Goal: Check status: Check status

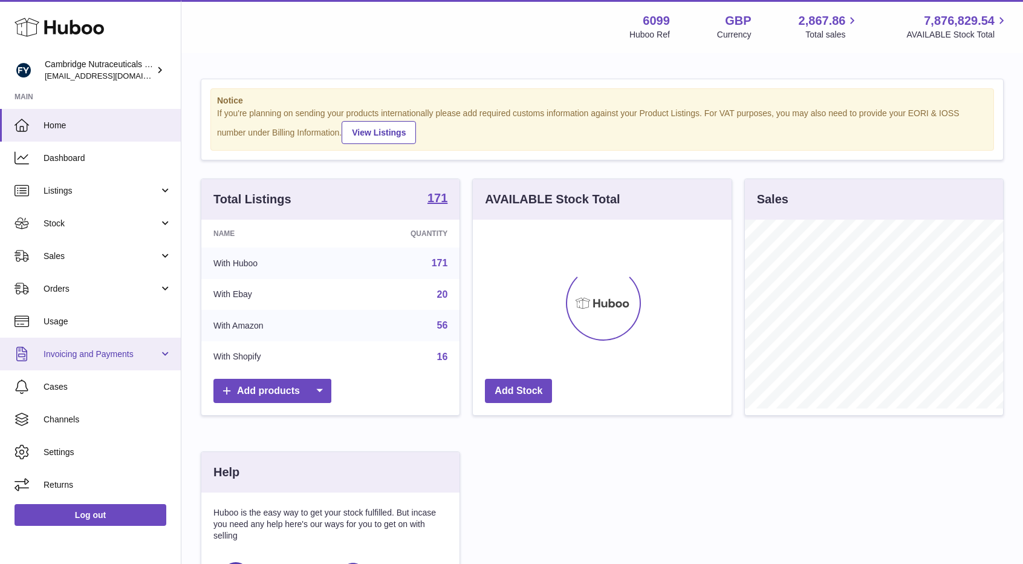
scroll to position [189, 259]
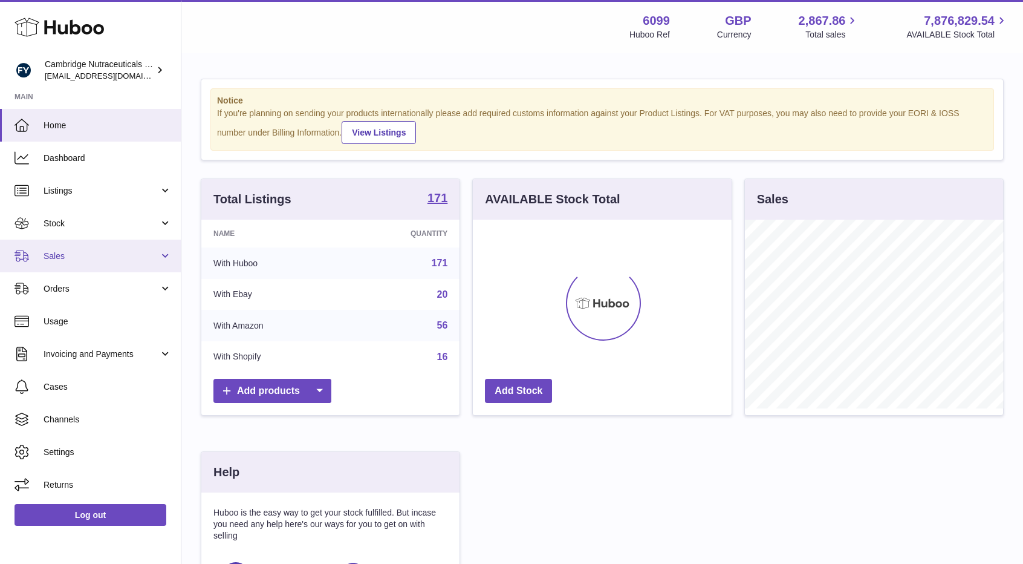
click at [99, 250] on span "Sales" at bounding box center [102, 255] width 116 height 11
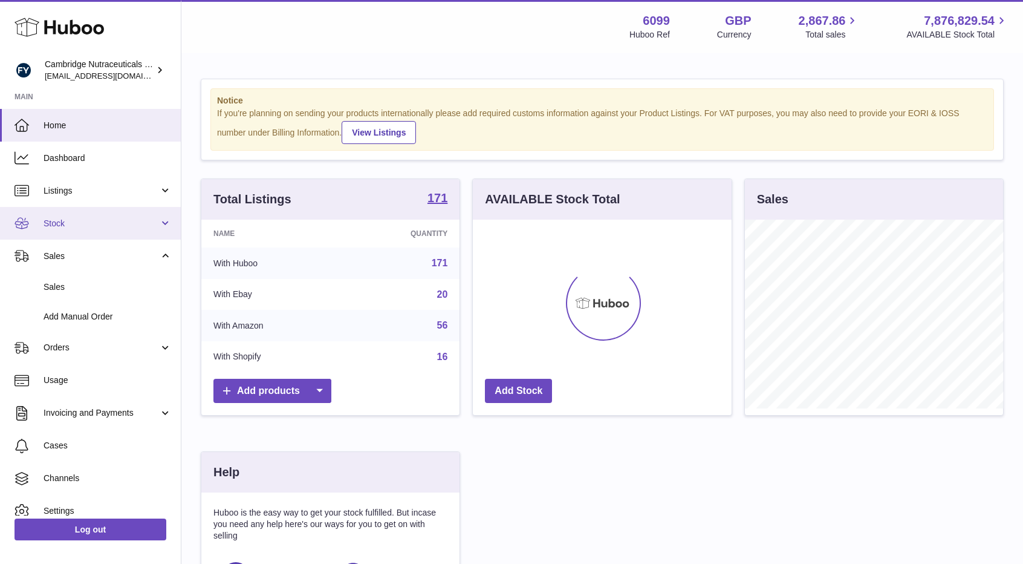
click at [91, 227] on span "Stock" at bounding box center [102, 223] width 116 height 11
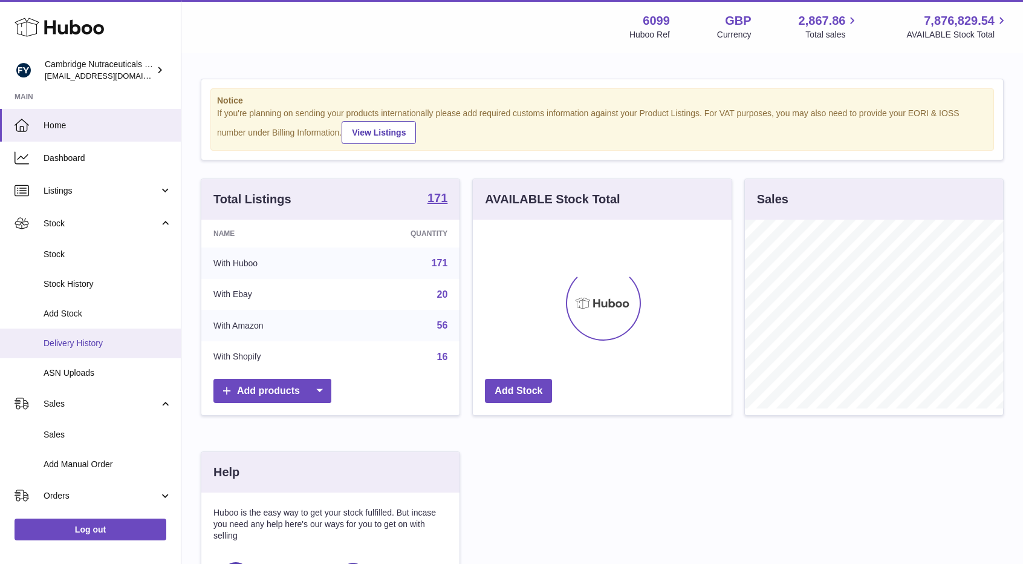
click at [88, 350] on link "Delivery History" at bounding box center [90, 343] width 181 height 30
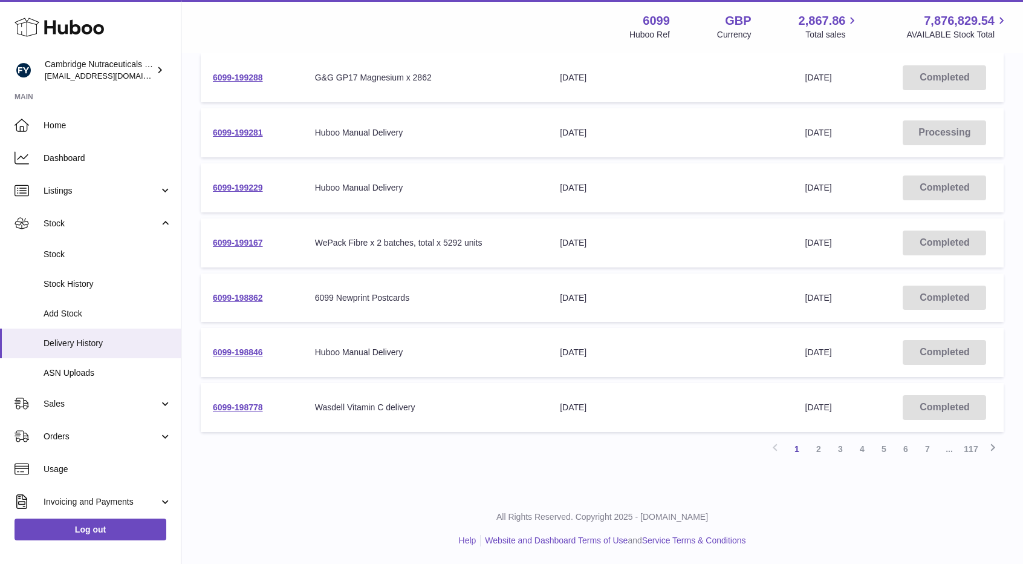
scroll to position [351, 0]
click at [822, 448] on link "2" at bounding box center [819, 448] width 22 height 22
click at [838, 449] on link "3" at bounding box center [841, 448] width 22 height 22
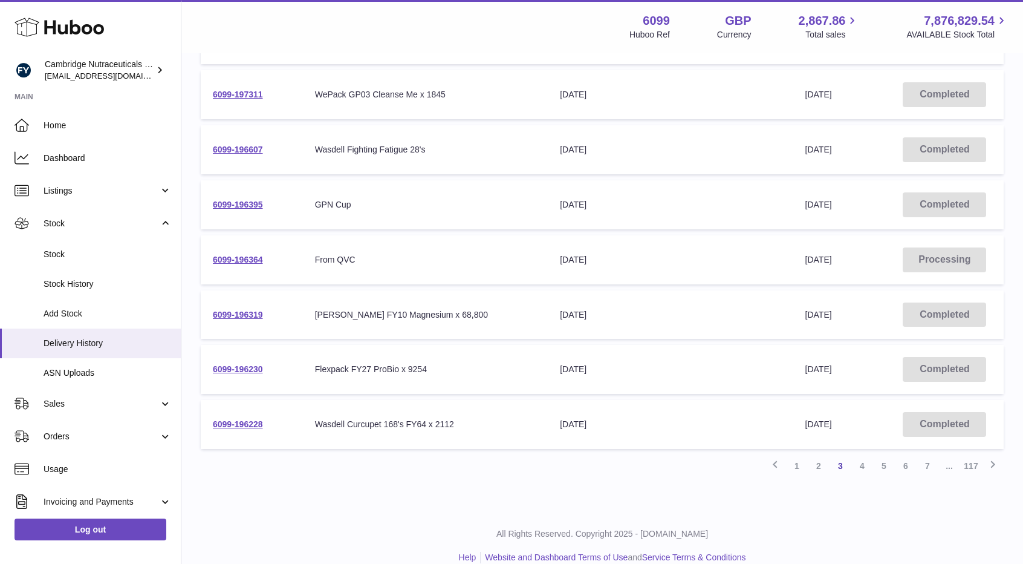
scroll to position [351, 0]
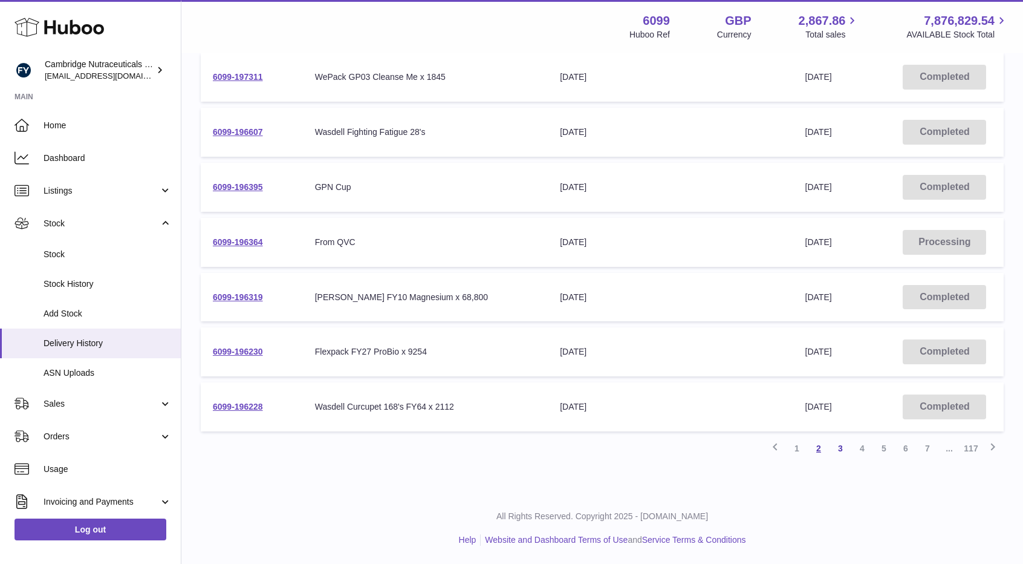
click at [820, 453] on link "2" at bounding box center [819, 448] width 22 height 22
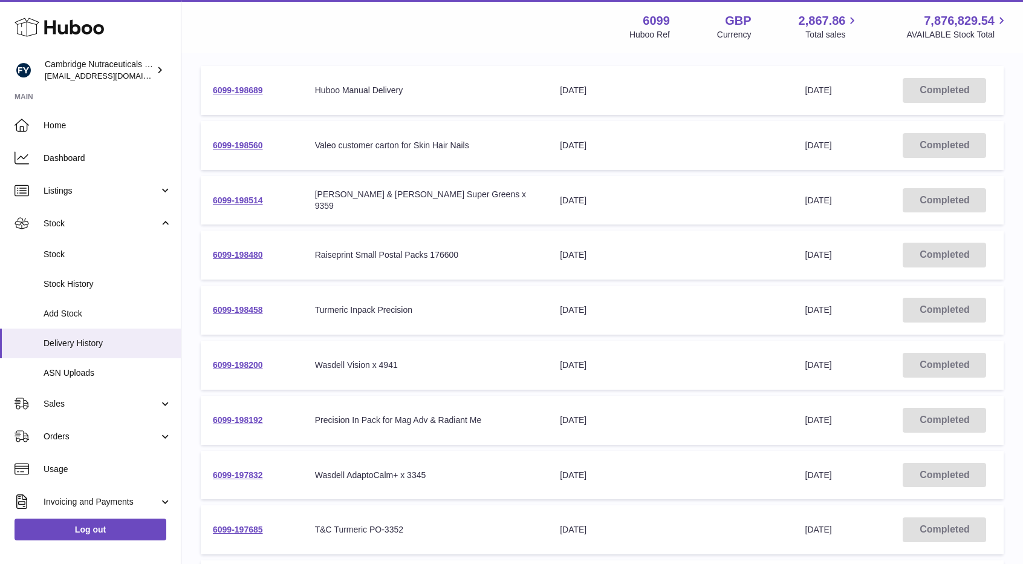
scroll to position [351, 0]
